Goal: Information Seeking & Learning: Learn about a topic

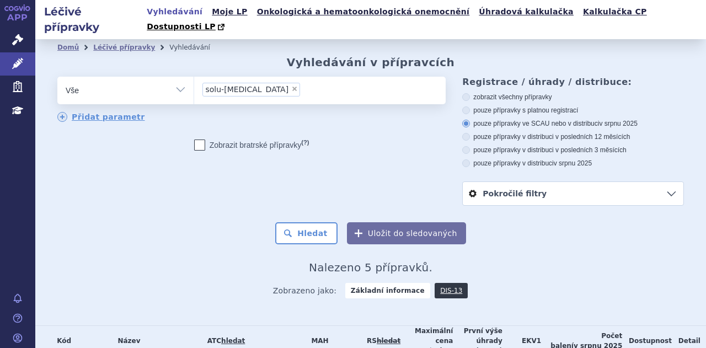
click at [697, 75] on div "Domů Léčivé přípravky Vyhledávání Vyhledávání v přípravcích odstranit Vše Přípr…" at bounding box center [370, 181] width 671 height 250
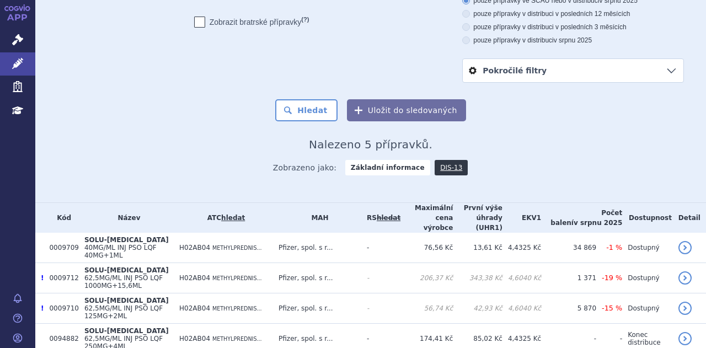
scroll to position [127, 0]
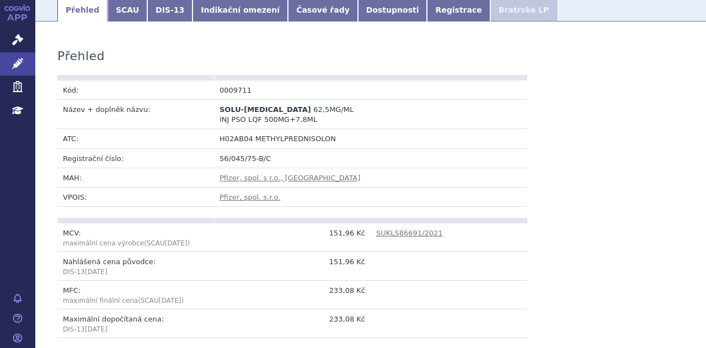
scroll to position [145, 0]
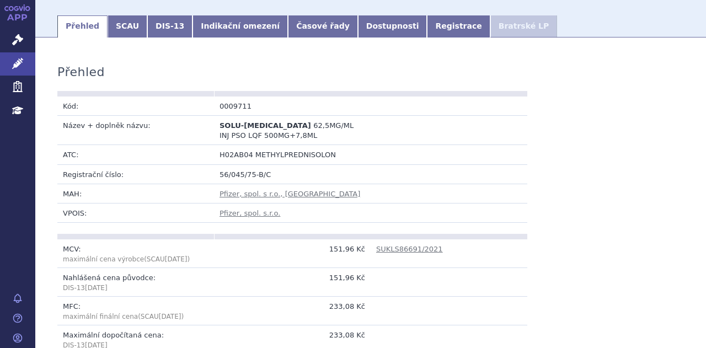
click at [121, 17] on link "SCAU" at bounding box center [128, 26] width 40 height 22
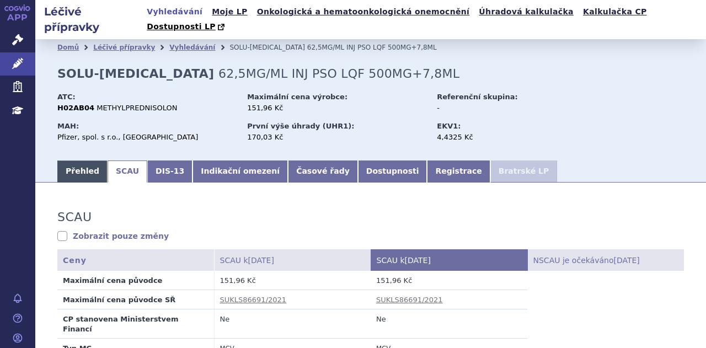
click at [75, 161] on link "Přehled" at bounding box center [82, 172] width 50 height 22
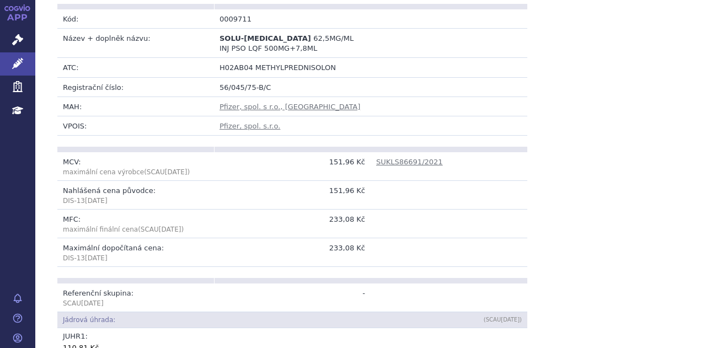
scroll to position [28, 0]
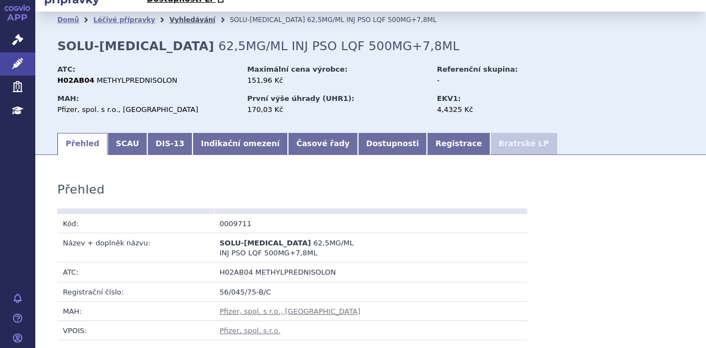
click at [185, 16] on link "Vyhledávání" at bounding box center [192, 20] width 46 height 8
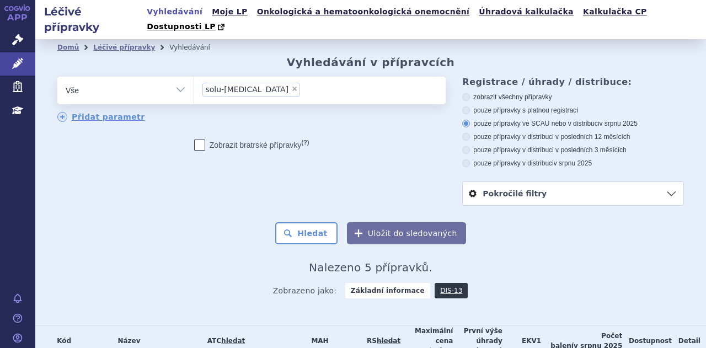
scroll to position [140, 0]
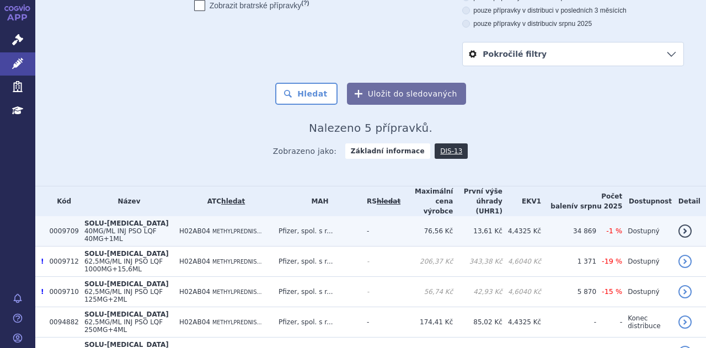
click at [241, 228] on span "METHYLPREDNIS..." at bounding box center [237, 231] width 50 height 6
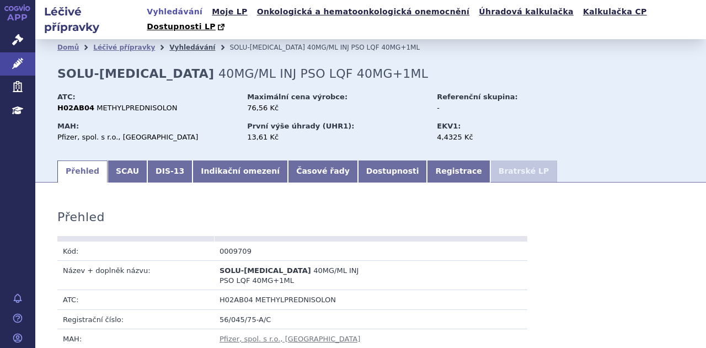
click at [186, 44] on link "Vyhledávání" at bounding box center [192, 48] width 46 height 8
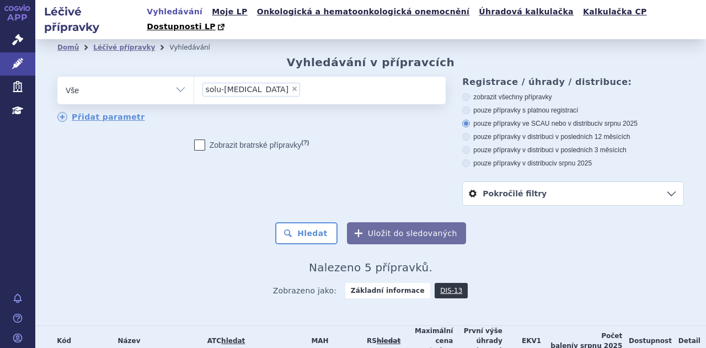
scroll to position [140, 0]
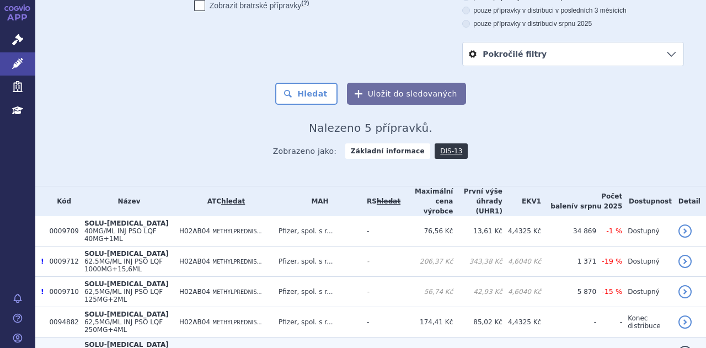
click at [273, 338] on td "H02AB04 METHYLPREDNIS..." at bounding box center [223, 353] width 99 height 30
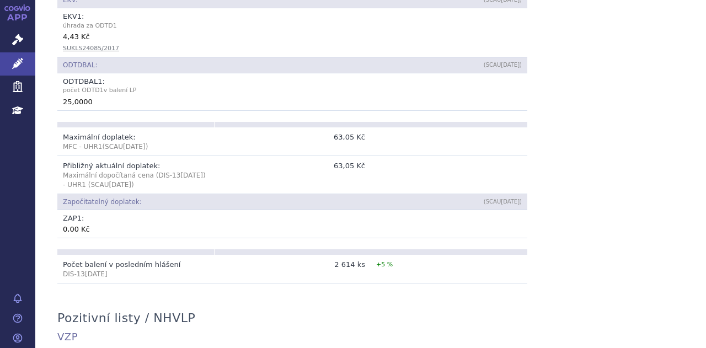
scroll to position [651, 0]
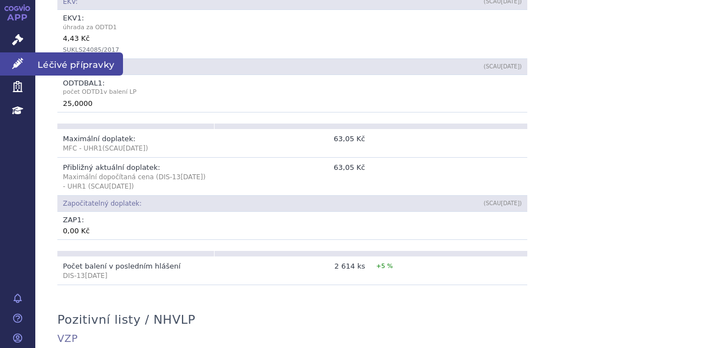
click at [1, 64] on link "Léčivé přípravky" at bounding box center [17, 63] width 35 height 23
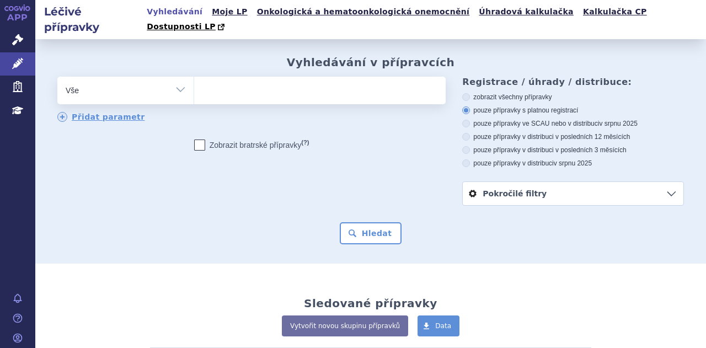
click at [239, 77] on ul at bounding box center [318, 88] width 249 height 23
click at [194, 77] on select at bounding box center [194, 90] width 1 height 28
click at [239, 77] on ul at bounding box center [318, 88] width 249 height 23
click at [194, 77] on select at bounding box center [194, 90] width 1 height 28
click at [153, 77] on select "Vše Přípravek/SUKL kód MAH VPOIS ATC/Aktivní látka Léková forma Síla" at bounding box center [125, 89] width 136 height 25
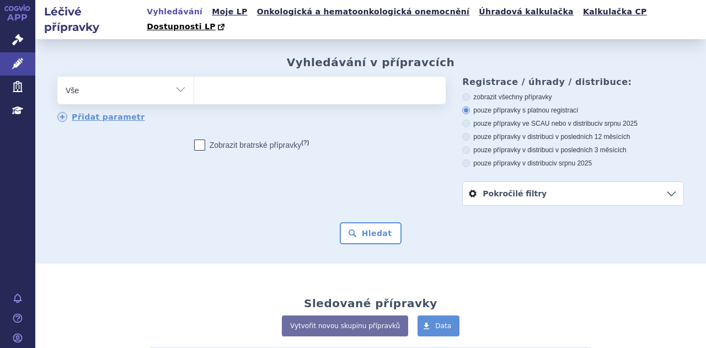
select select "filter-atc-group"
click at [57, 77] on select "Vše Přípravek/SUKL kód MAH VPOIS ATC/Aktivní látka Léková forma Síla" at bounding box center [125, 89] width 136 height 25
click at [257, 77] on ul at bounding box center [318, 88] width 249 height 23
click at [194, 76] on select at bounding box center [194, 90] width 1 height 28
paste input "G03DB08"
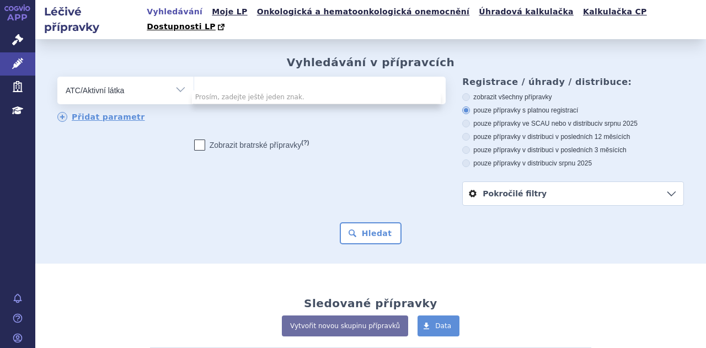
type input "G03DB08"
select select "G03DB08"
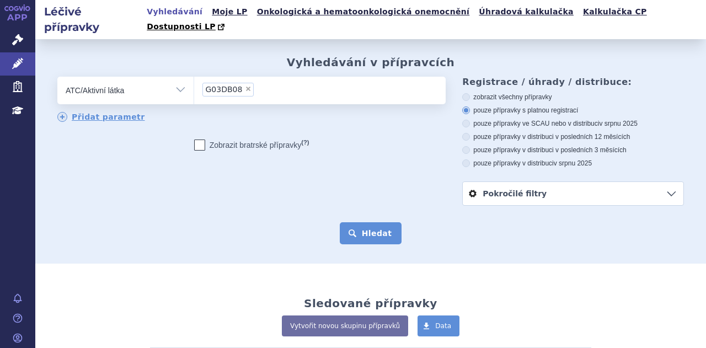
click at [375, 225] on button "Hledat" at bounding box center [371, 233] width 62 height 22
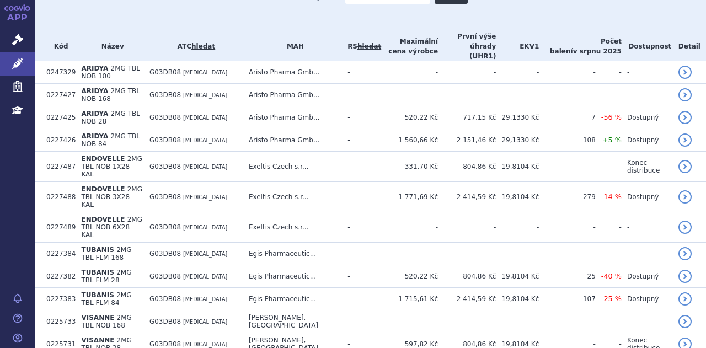
scroll to position [272, 0]
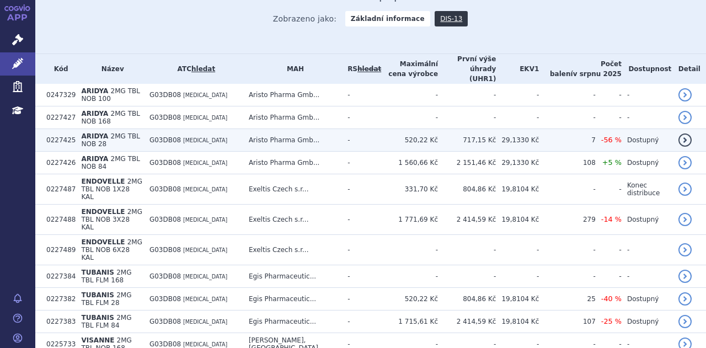
click at [231, 129] on td "G03DB08 [MEDICAL_DATA]" at bounding box center [193, 140] width 99 height 23
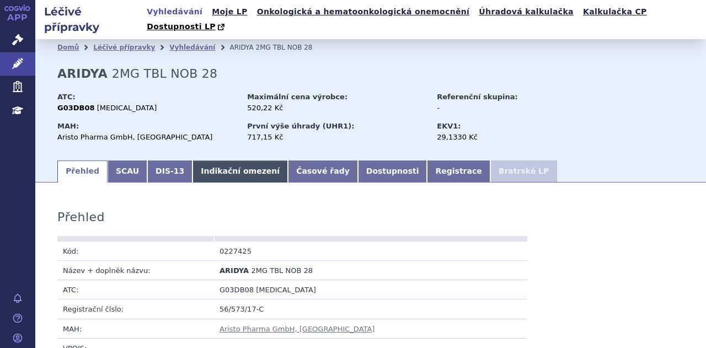
click at [209, 161] on link "Indikační omezení" at bounding box center [240, 172] width 95 height 22
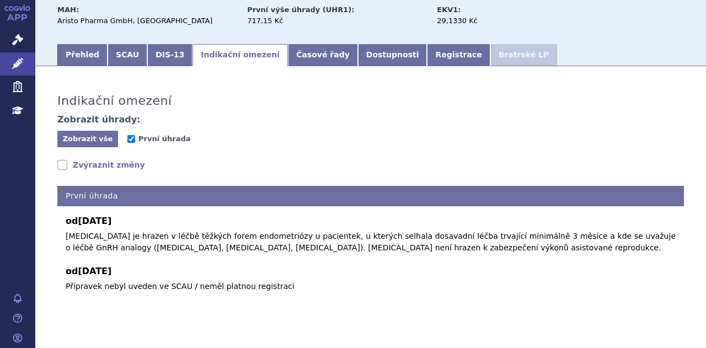
scroll to position [123, 0]
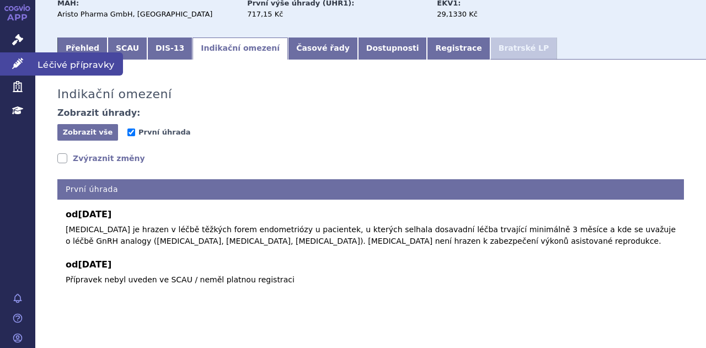
click at [18, 62] on icon at bounding box center [17, 63] width 11 height 11
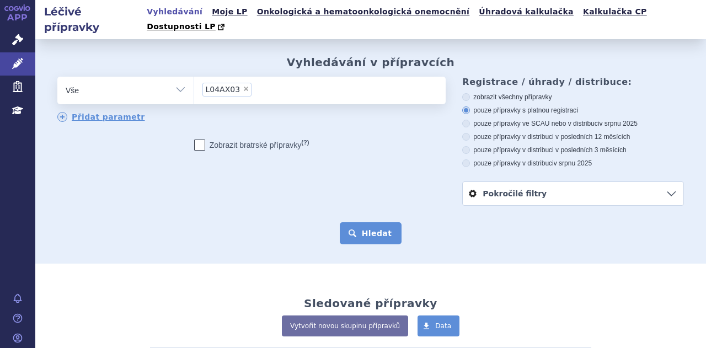
click at [380, 222] on button "Hledat" at bounding box center [371, 233] width 62 height 22
